Goal: Task Accomplishment & Management: Manage account settings

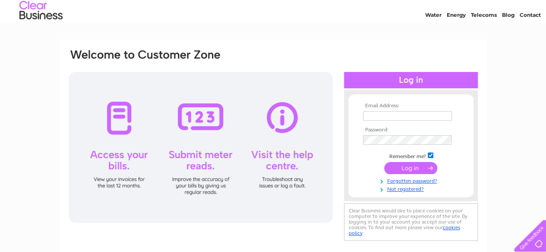
scroll to position [43, 0]
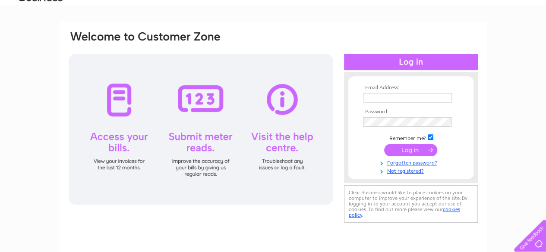
type input "[EMAIL_ADDRESS][DOMAIN_NAME]"
click at [397, 150] on input "submit" at bounding box center [410, 150] width 53 height 12
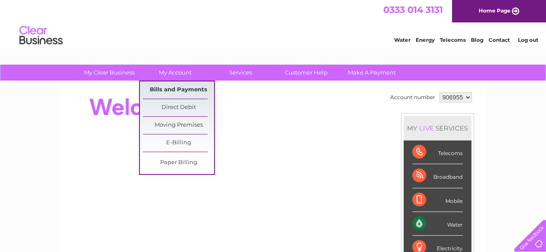
click at [184, 88] on link "Bills and Payments" at bounding box center [178, 90] width 71 height 17
click at [184, 89] on link "Bills and Payments" at bounding box center [178, 90] width 71 height 17
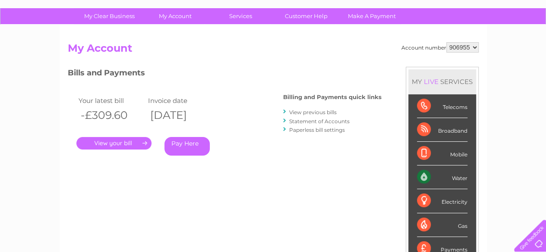
scroll to position [43, 0]
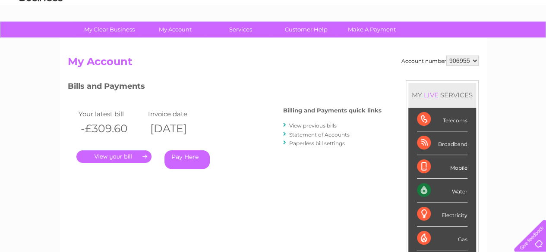
click at [133, 154] on link "." at bounding box center [113, 157] width 75 height 13
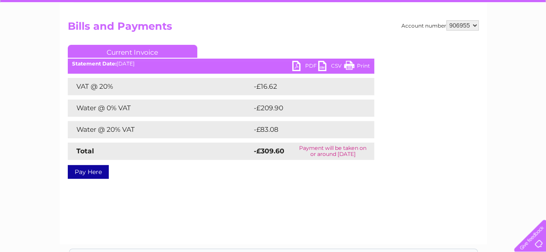
scroll to position [86, 0]
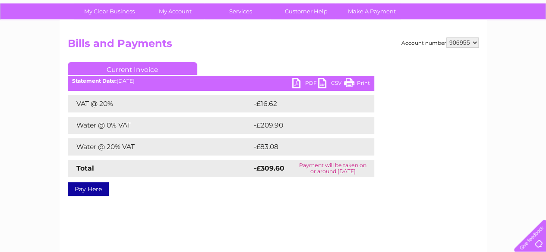
scroll to position [43, 0]
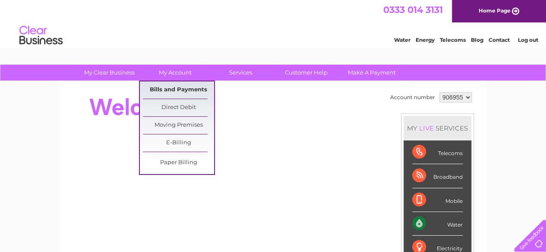
click at [175, 93] on link "Bills and Payments" at bounding box center [178, 90] width 71 height 17
click at [175, 91] on link "Bills and Payments" at bounding box center [178, 90] width 71 height 17
click at [176, 88] on link "Bills and Payments" at bounding box center [178, 90] width 71 height 17
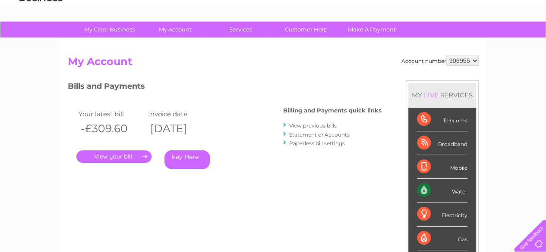
click at [103, 155] on link "." at bounding box center [113, 157] width 75 height 13
click at [109, 155] on link "." at bounding box center [113, 157] width 75 height 13
click at [110, 155] on link "." at bounding box center [113, 157] width 75 height 13
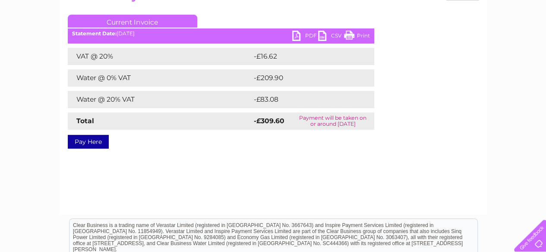
scroll to position [95, 0]
